Goal: Task Accomplishment & Management: Use online tool/utility

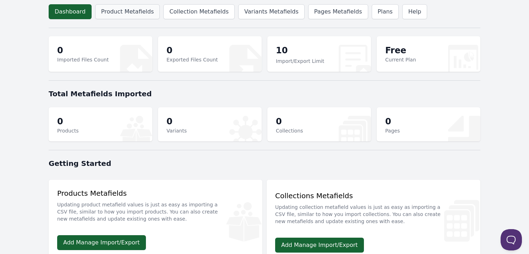
click at [129, 11] on link "Product Metafields" at bounding box center [127, 11] width 65 height 15
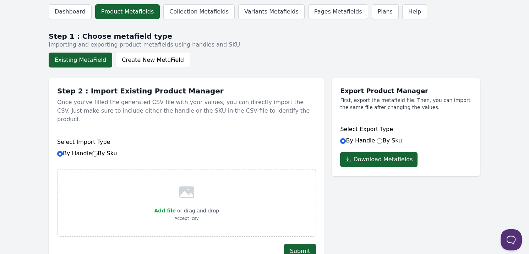
click at [86, 60] on button "Existing MetaField" at bounding box center [81, 60] width 64 height 15
click at [76, 60] on button "Existing MetaField" at bounding box center [81, 60] width 64 height 15
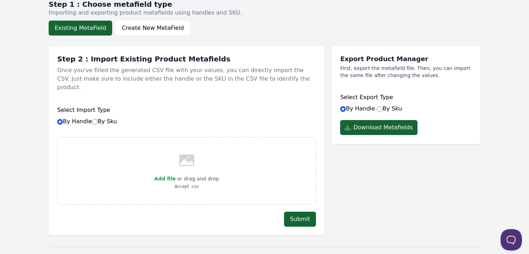
scroll to position [32, 0]
click at [400, 125] on button "Download Metafields" at bounding box center [378, 127] width 77 height 15
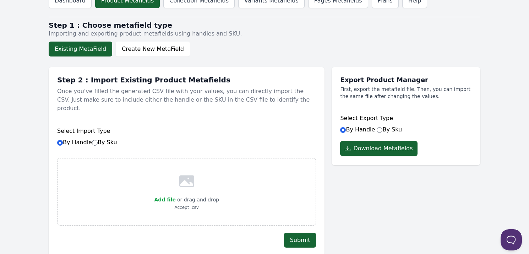
scroll to position [0, 0]
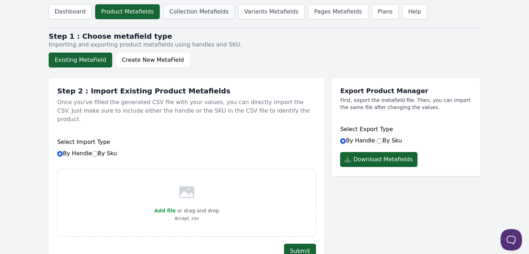
click at [197, 10] on link "Collection Metafields" at bounding box center [198, 11] width 71 height 15
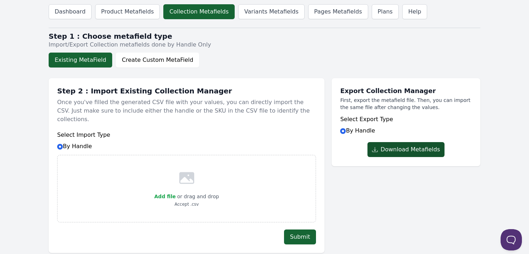
click at [397, 149] on button "Download Metafields" at bounding box center [406, 149] width 77 height 15
